Goal: Navigation & Orientation: Find specific page/section

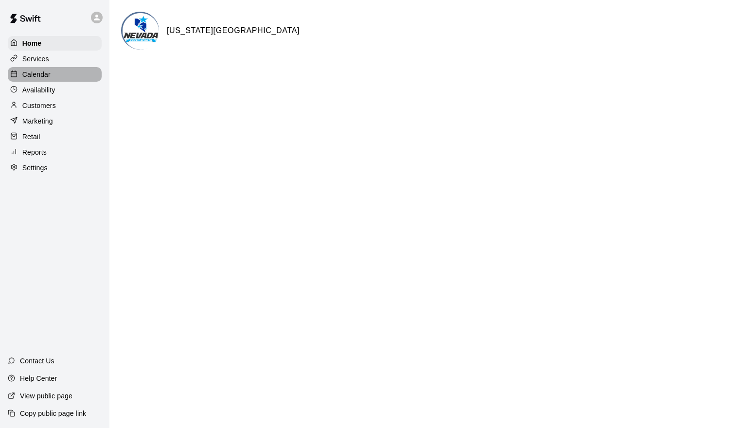
click at [74, 79] on div "Calendar" at bounding box center [55, 74] width 94 height 15
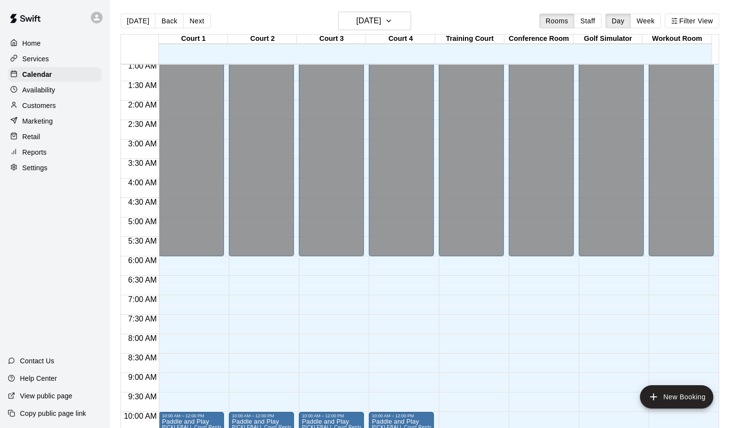
scroll to position [13, 0]
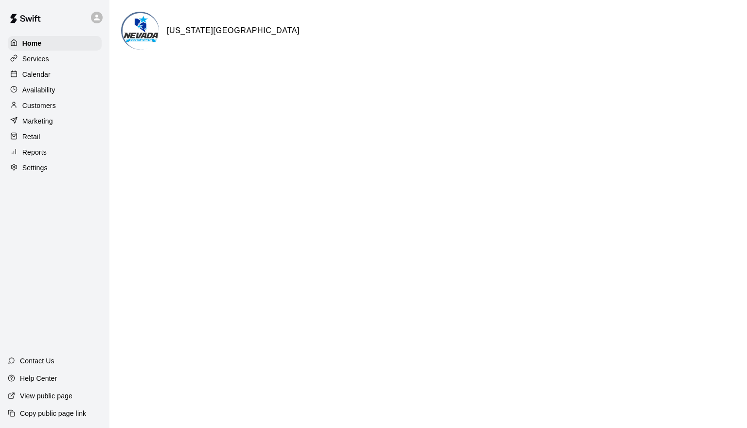
click at [58, 74] on div "Calendar" at bounding box center [55, 74] width 94 height 15
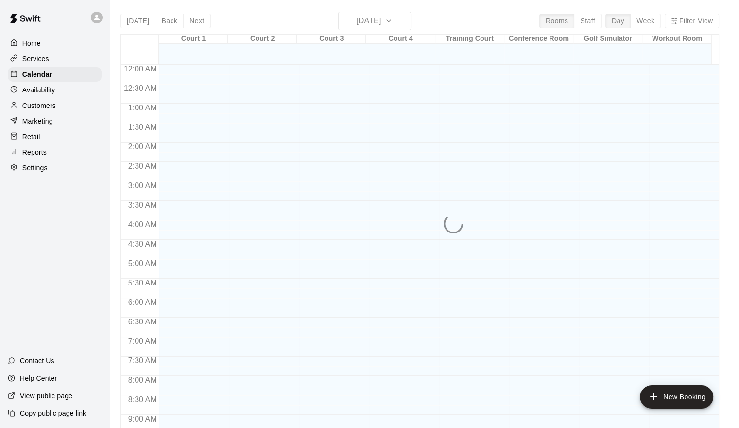
scroll to position [455, 0]
